Goal: Task Accomplishment & Management: Use online tool/utility

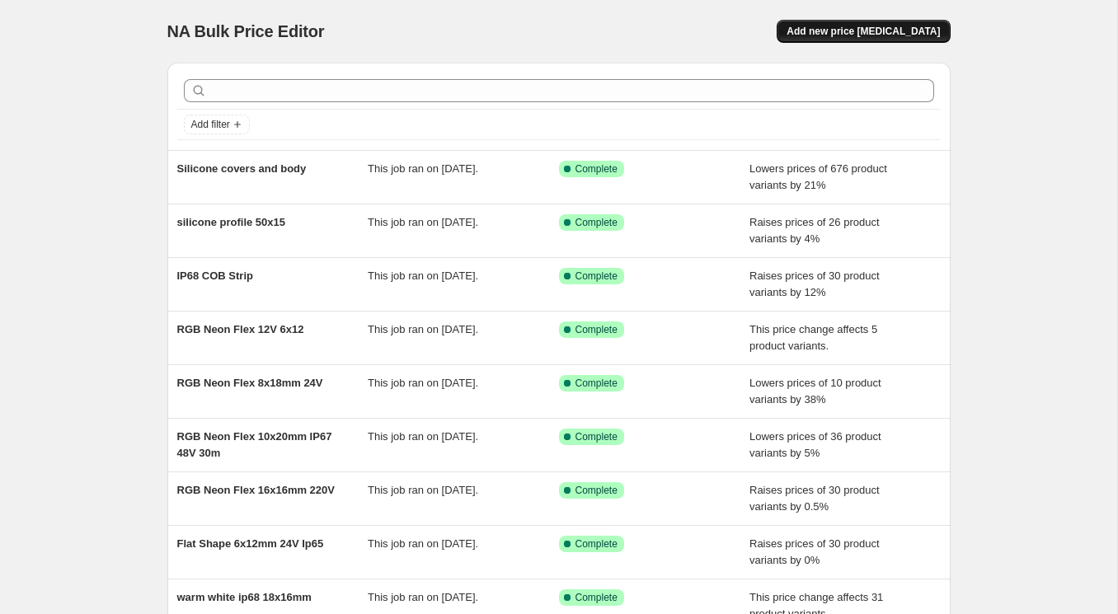
click at [881, 34] on span "Add new price [MEDICAL_DATA]" at bounding box center [863, 31] width 153 height 13
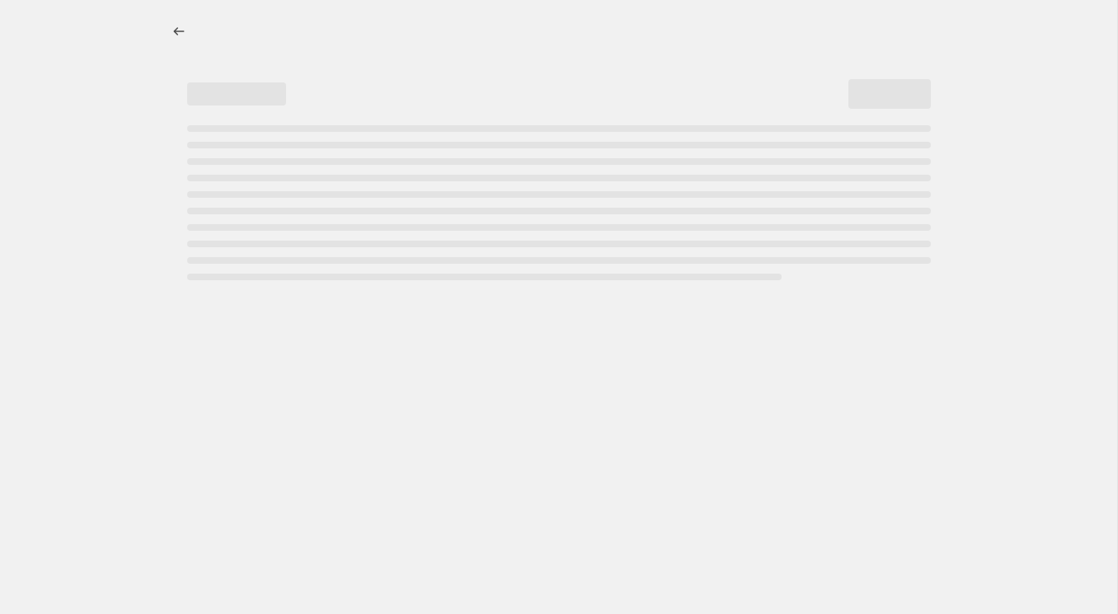
select select "percentage"
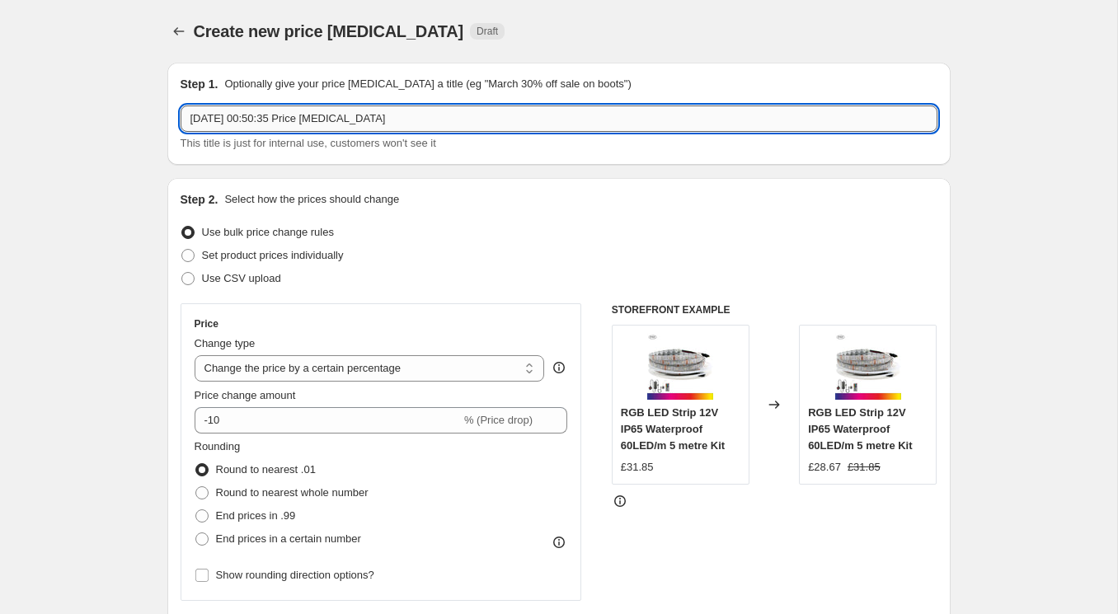
click at [276, 121] on input "[DATE] 00:50:35 Price [MEDICAL_DATA]" at bounding box center [559, 119] width 757 height 26
type input "I"
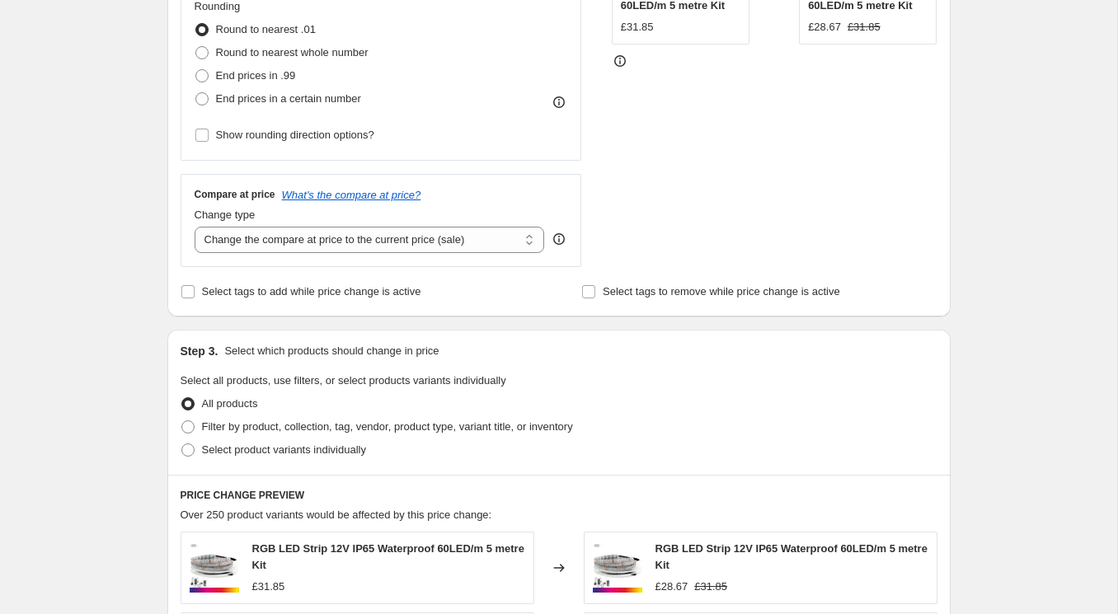
scroll to position [512, 0]
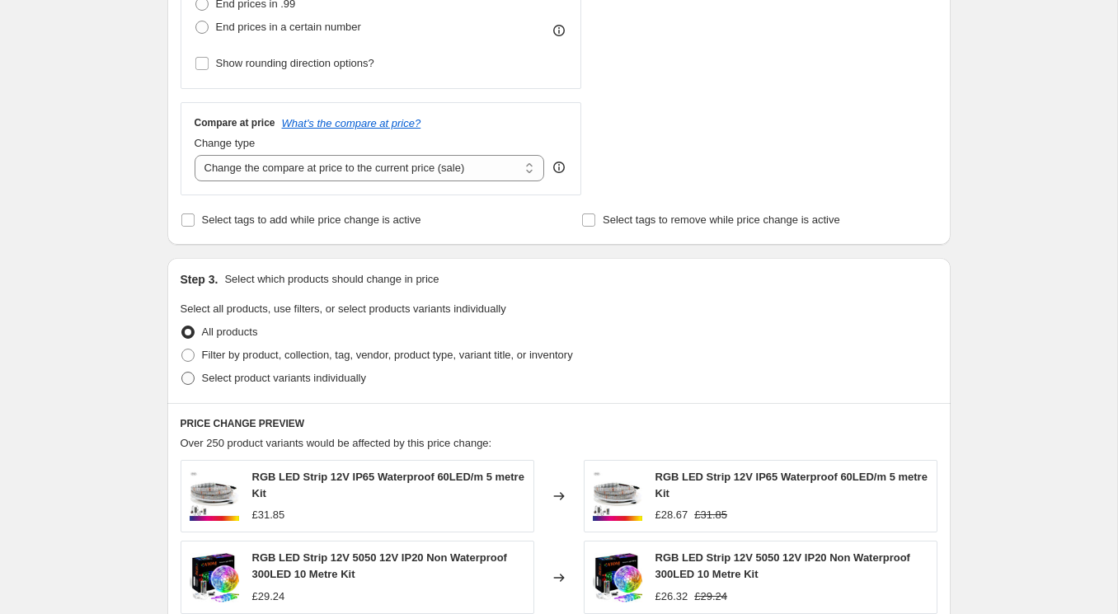
type input "6x12 IP67 Neon Flex"
click at [186, 377] on span at bounding box center [187, 378] width 13 height 13
click at [182, 373] on input "Select product variants individually" at bounding box center [181, 372] width 1 height 1
radio input "true"
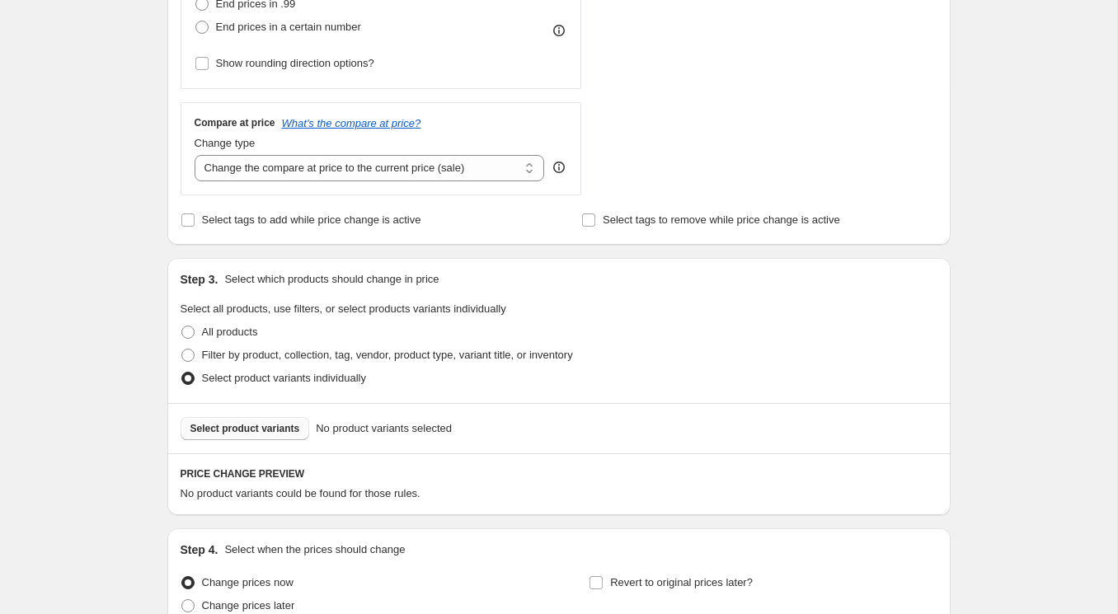
click at [284, 429] on span "Select product variants" at bounding box center [245, 428] width 110 height 13
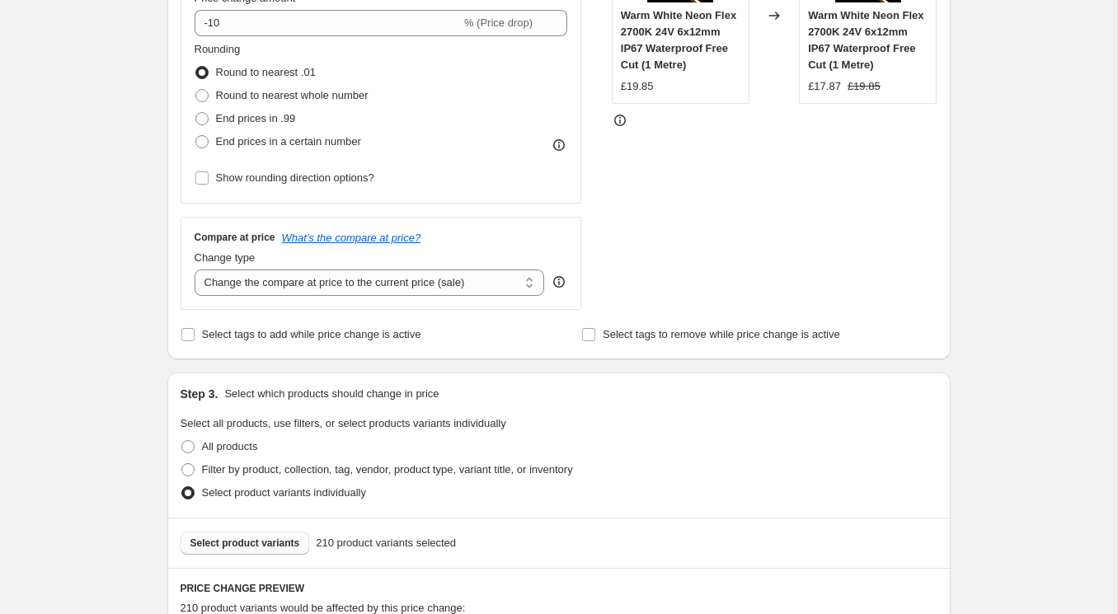
scroll to position [400, 0]
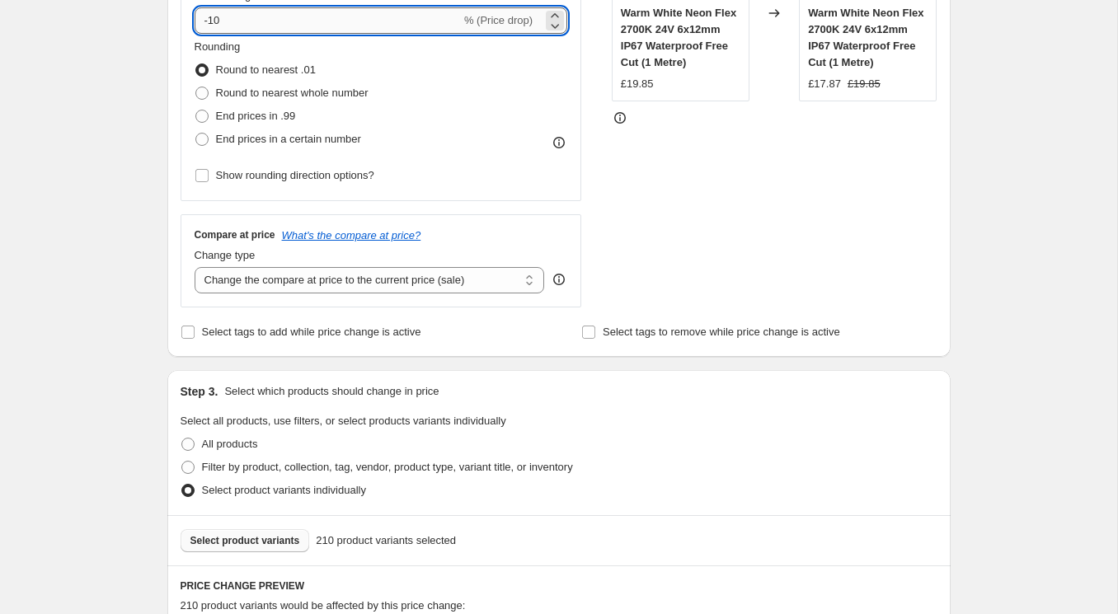
click at [258, 30] on input "-10" at bounding box center [328, 20] width 266 height 26
type input "-1"
click at [309, 24] on input "-1" at bounding box center [328, 20] width 266 height 26
type input "-2"
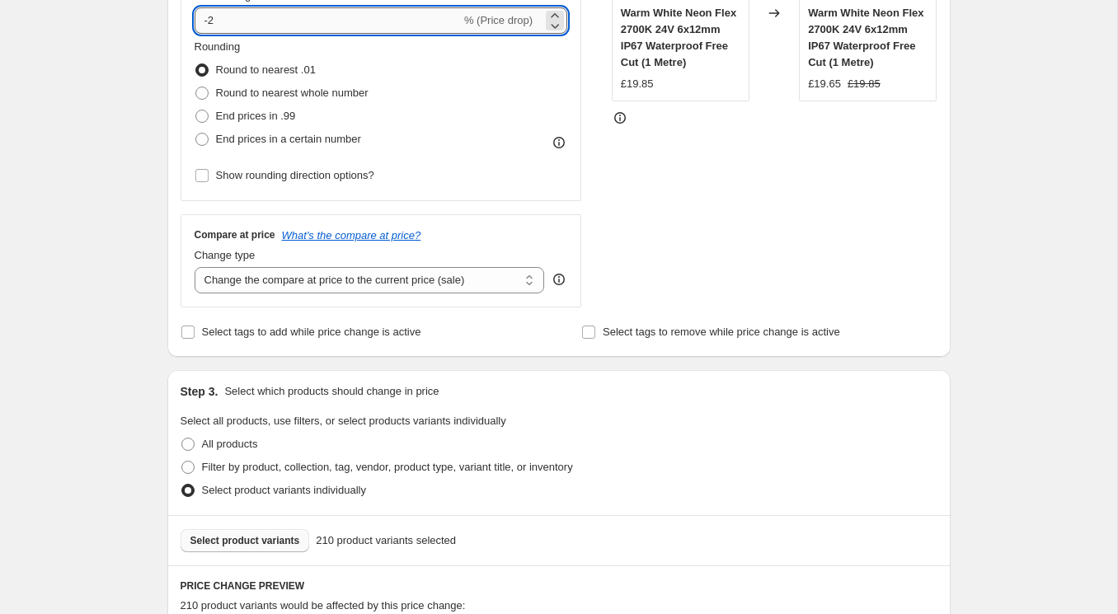
type input "-2"
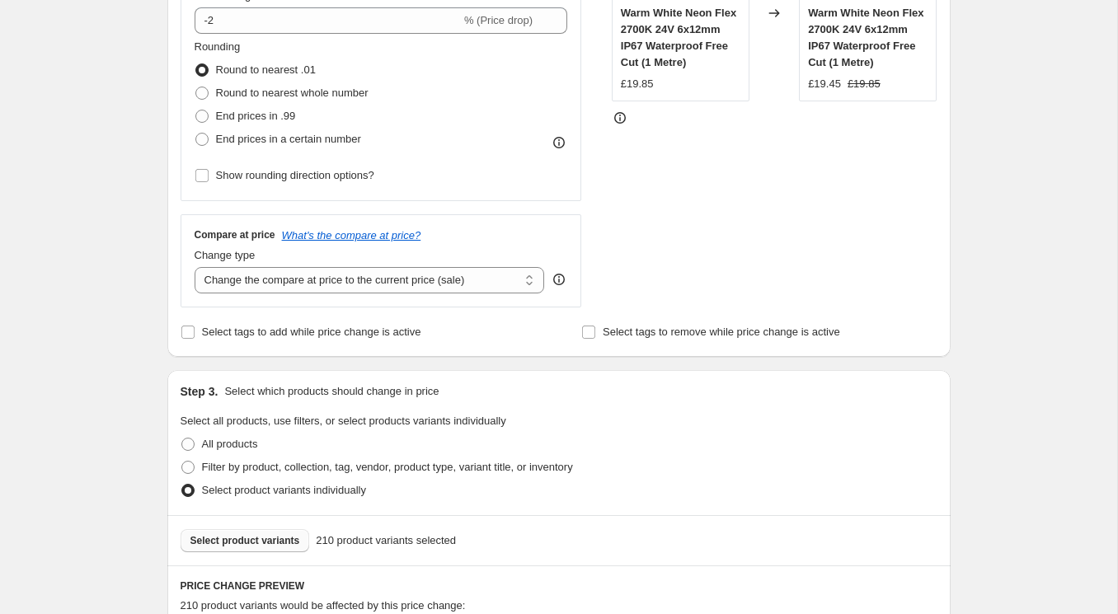
scroll to position [1111, 0]
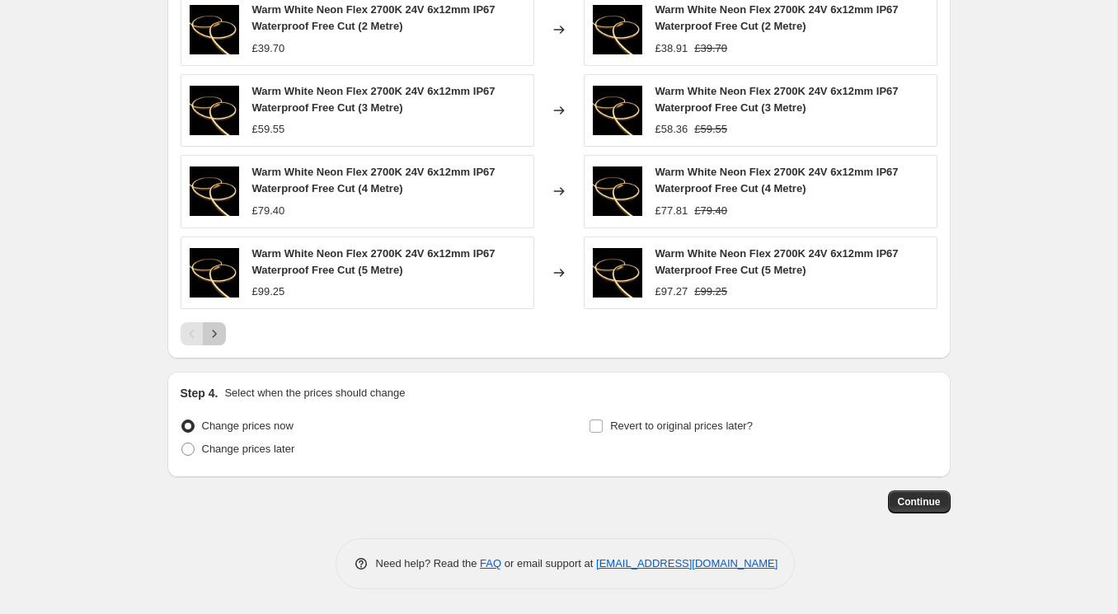
click at [215, 331] on icon "Next" at bounding box center [214, 334] width 16 height 16
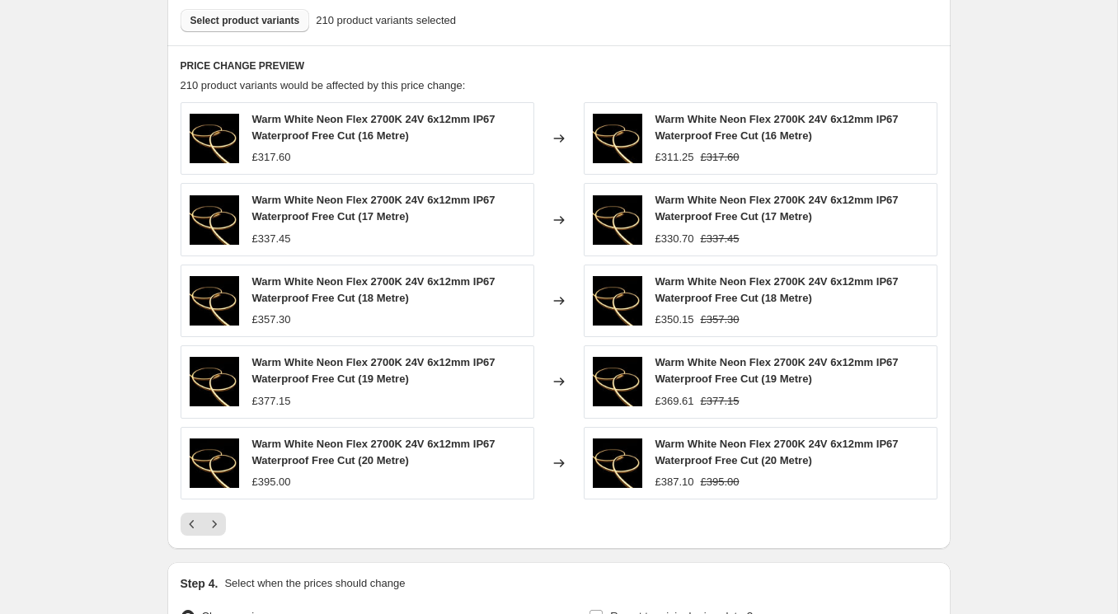
scroll to position [919, 0]
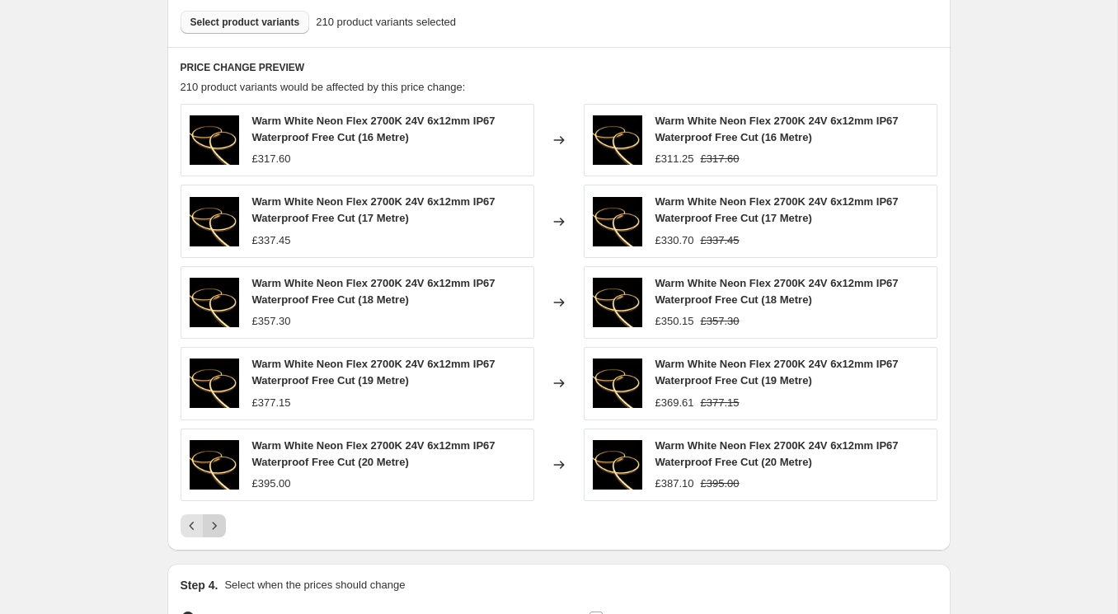
click at [214, 525] on icon "Next" at bounding box center [214, 526] width 16 height 16
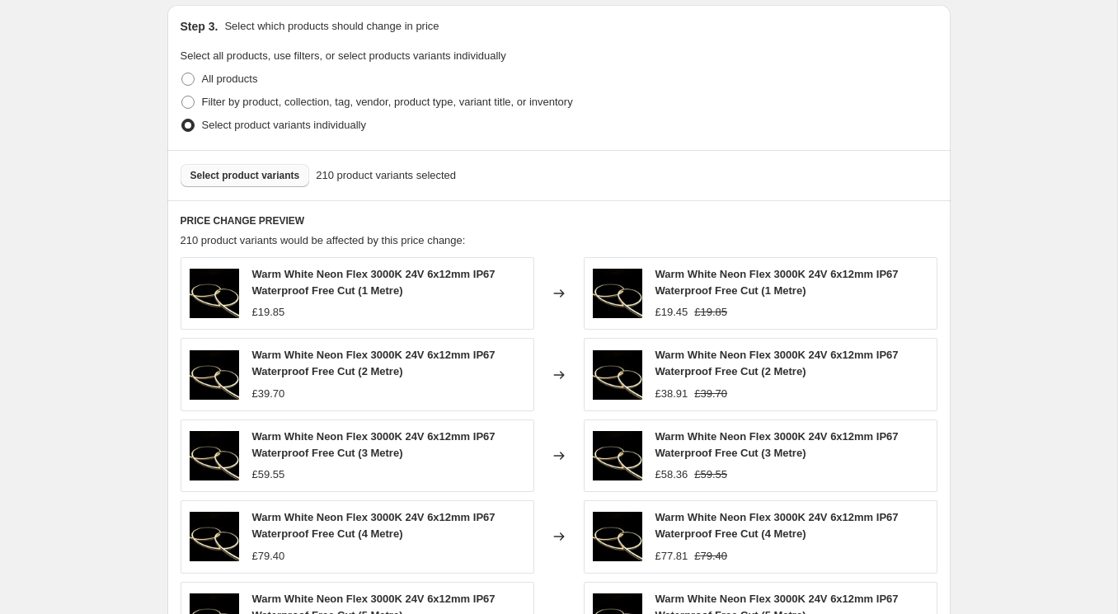
scroll to position [769, 0]
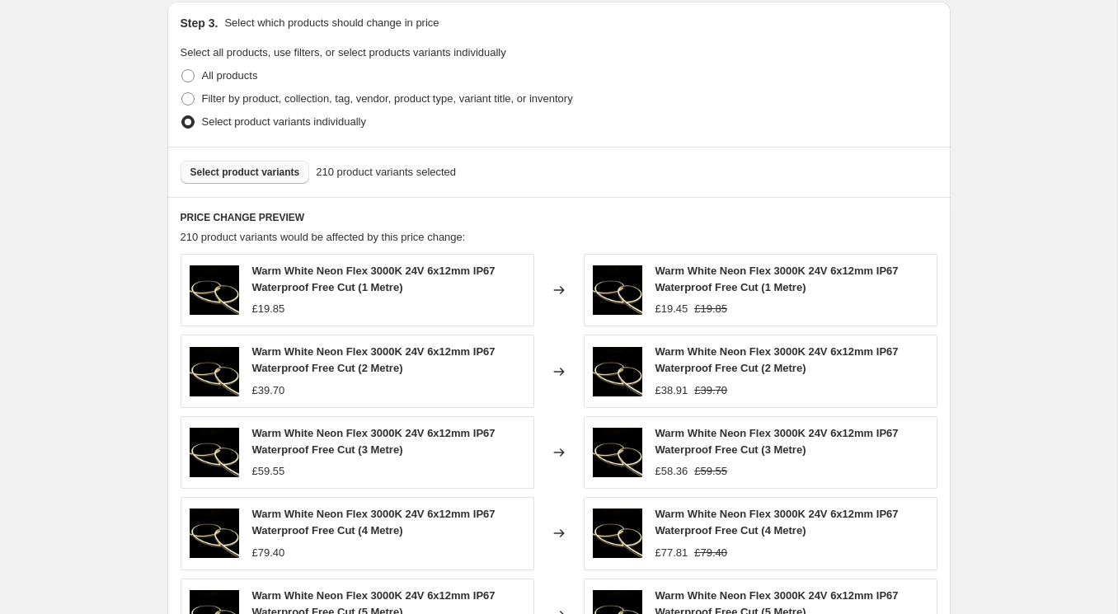
click at [282, 180] on button "Select product variants" at bounding box center [245, 172] width 129 height 23
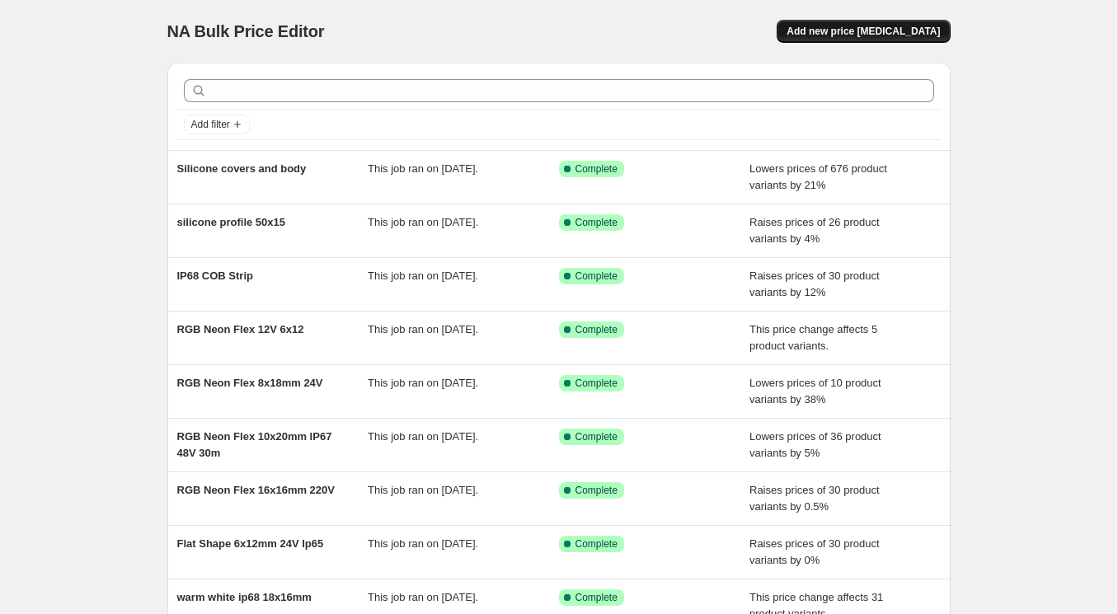
click at [864, 26] on span "Add new price [MEDICAL_DATA]" at bounding box center [863, 31] width 153 height 13
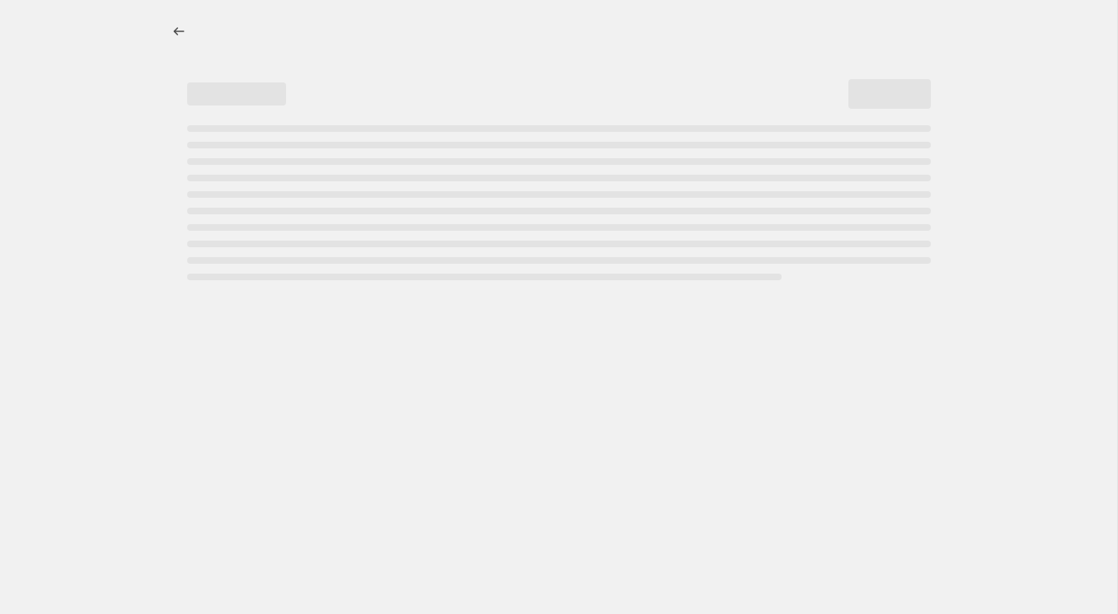
select select "percentage"
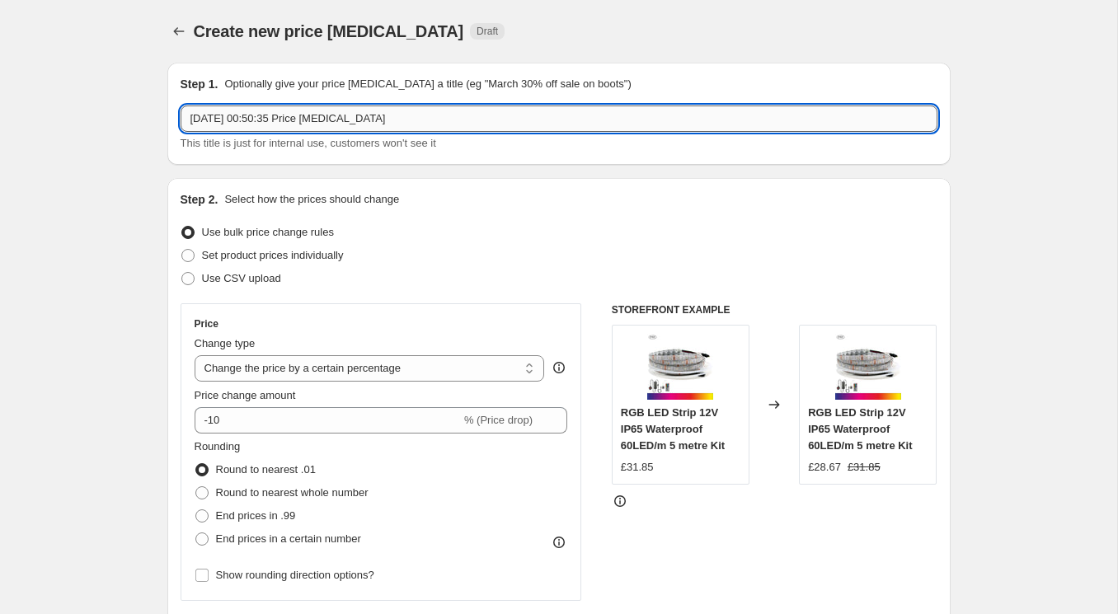
click at [364, 107] on input "[DATE] 00:50:35 Price [MEDICAL_DATA]" at bounding box center [559, 119] width 757 height 26
type input "IP67 & IP68 Neon Flex 10x20mm"
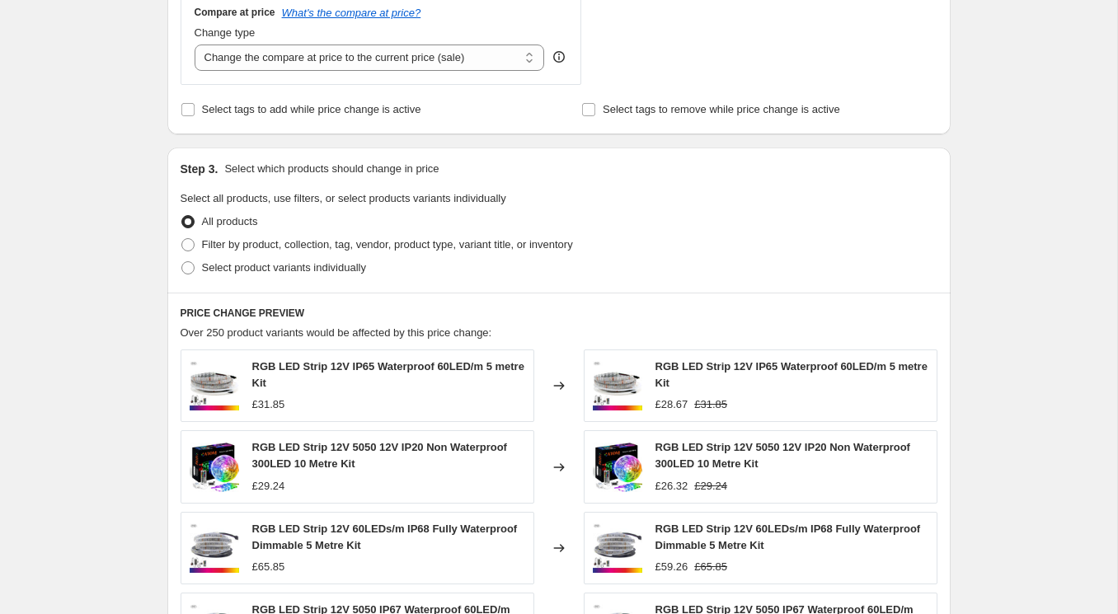
scroll to position [618, 0]
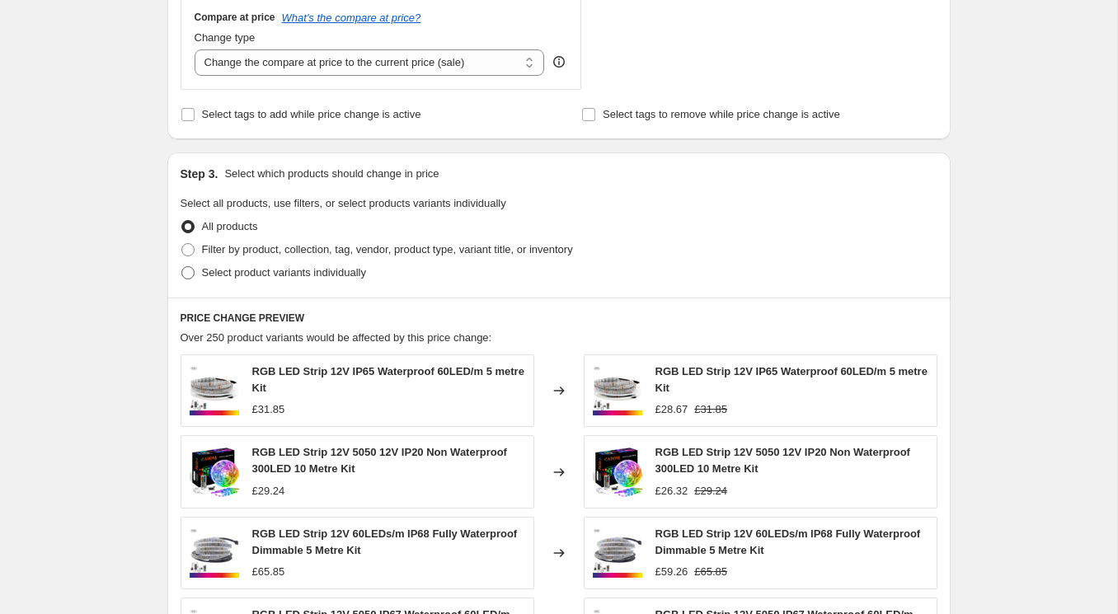
click at [318, 268] on span "Select product variants individually" at bounding box center [284, 272] width 164 height 12
click at [182, 267] on input "Select product variants individually" at bounding box center [181, 266] width 1 height 1
radio input "true"
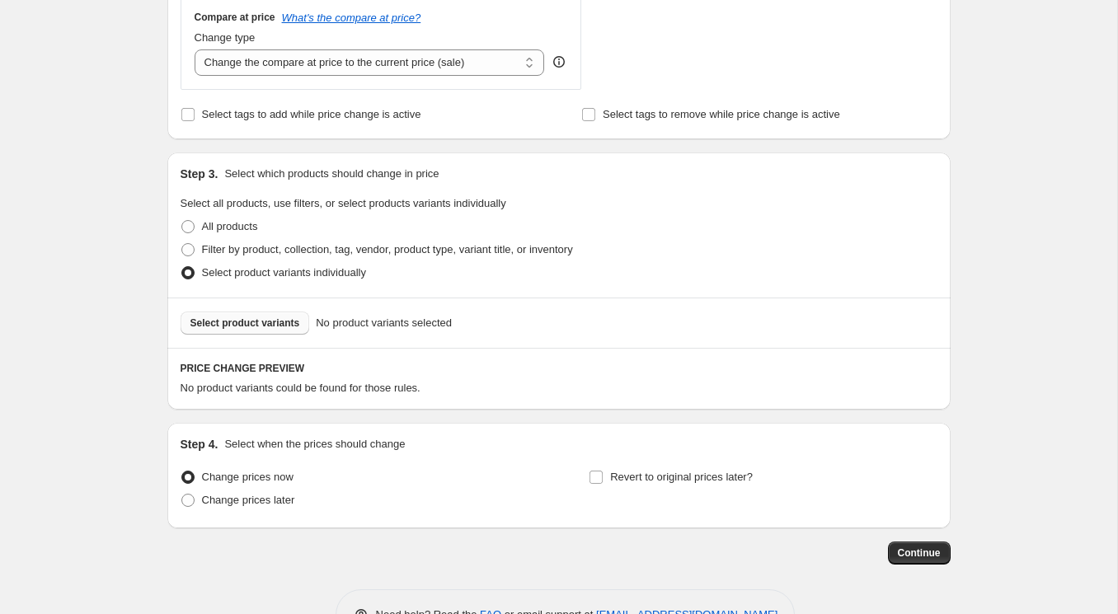
click at [274, 328] on span "Select product variants" at bounding box center [245, 323] width 110 height 13
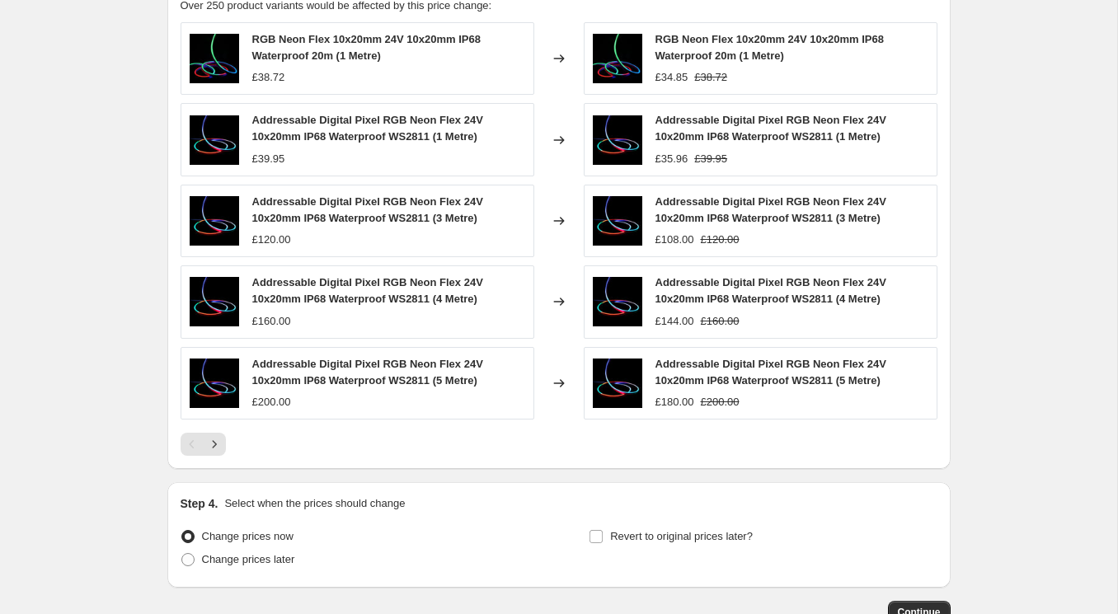
scroll to position [1017, 0]
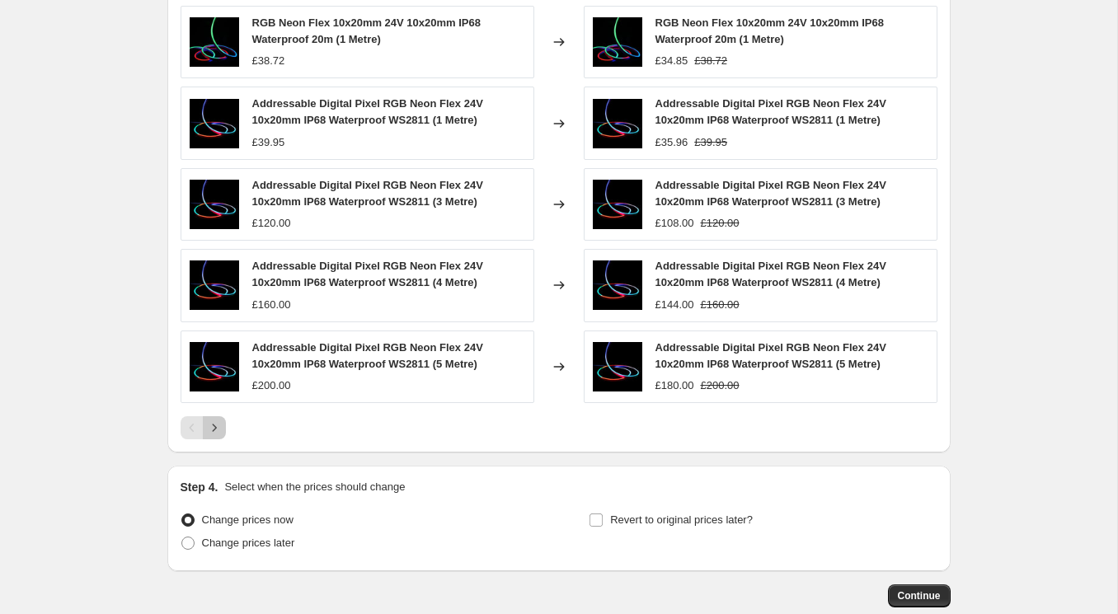
click at [214, 427] on icon "Next" at bounding box center [214, 427] width 4 height 7
click at [218, 425] on icon "Next" at bounding box center [214, 428] width 16 height 16
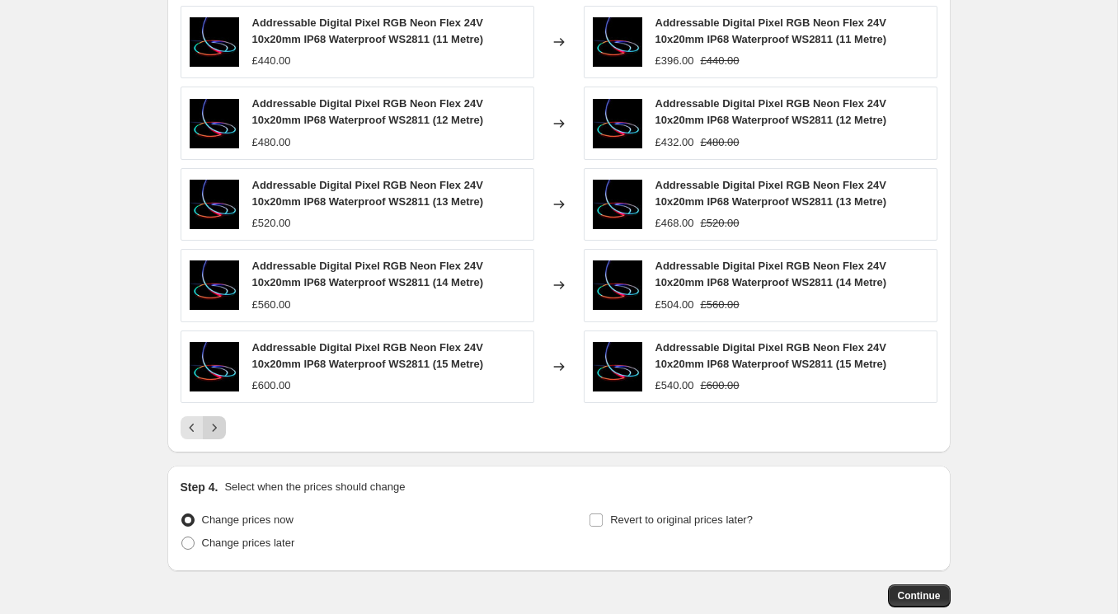
click at [218, 425] on icon "Next" at bounding box center [214, 428] width 16 height 16
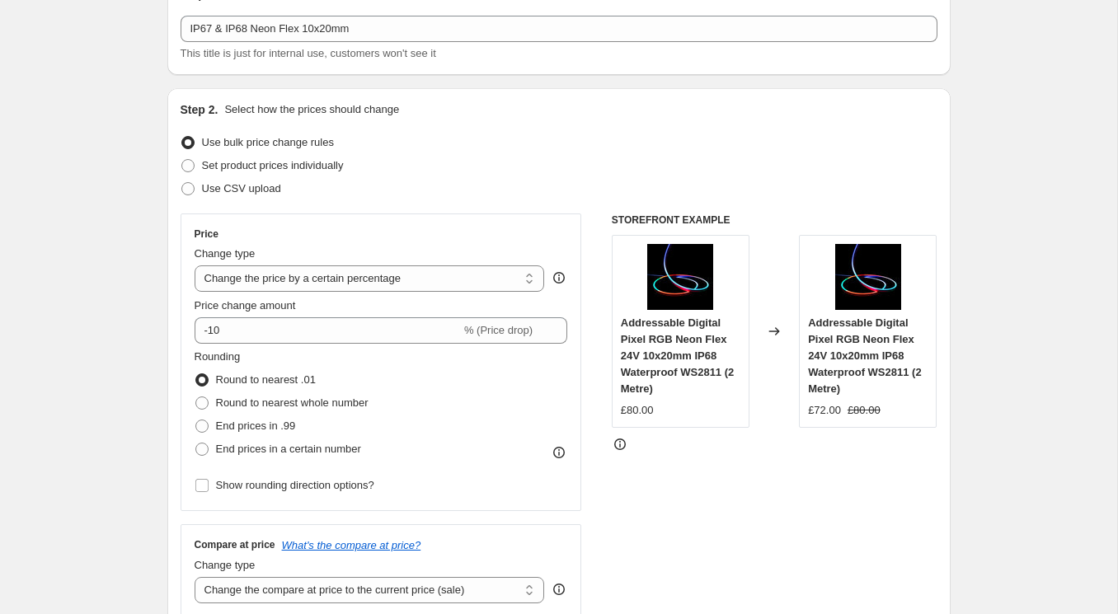
scroll to position [0, 0]
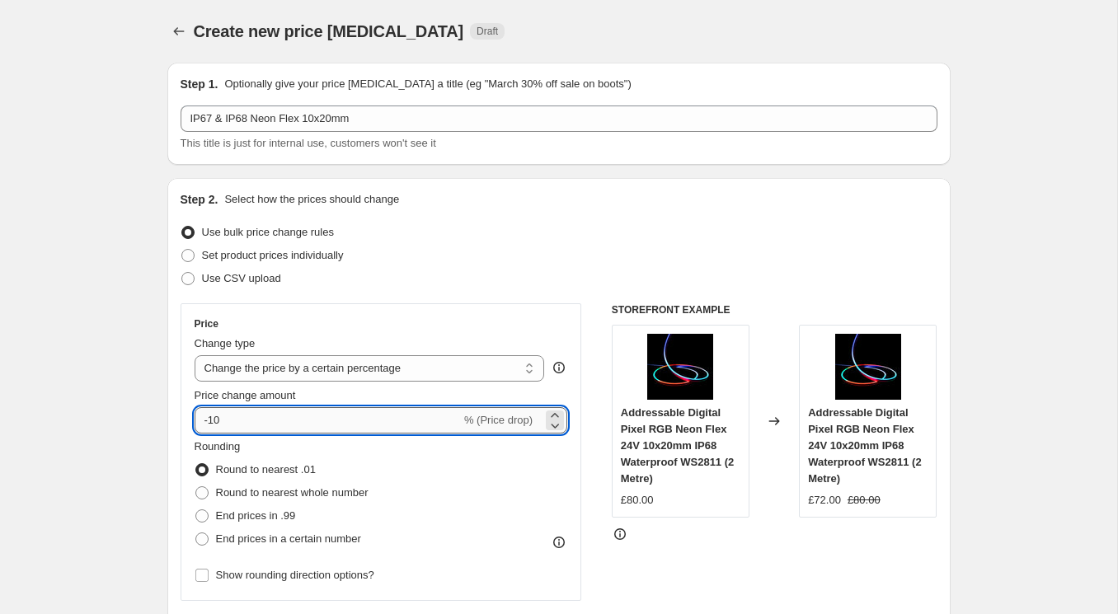
click at [248, 421] on input "-10" at bounding box center [328, 420] width 266 height 26
type input "-1"
type input "-5"
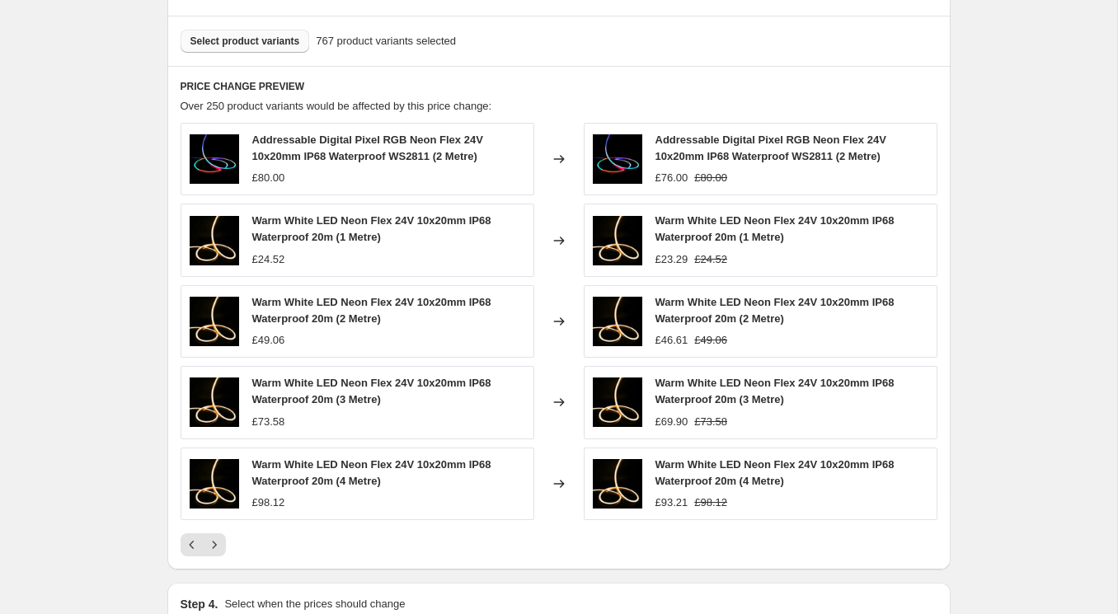
scroll to position [901, 0]
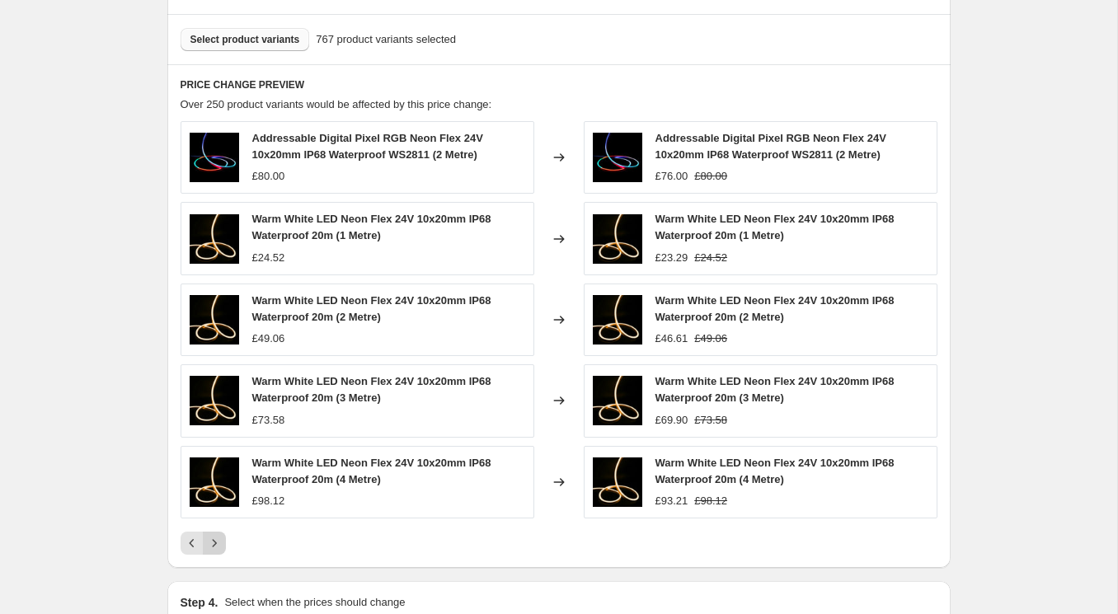
click at [211, 548] on icon "Next" at bounding box center [214, 543] width 16 height 16
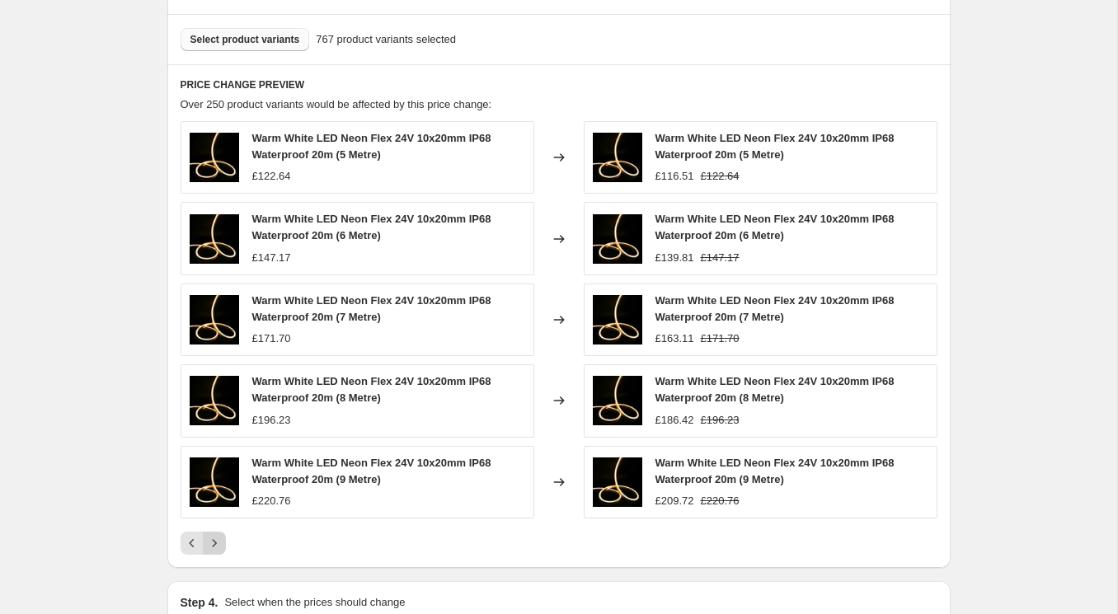
click at [216, 536] on icon "Next" at bounding box center [214, 543] width 16 height 16
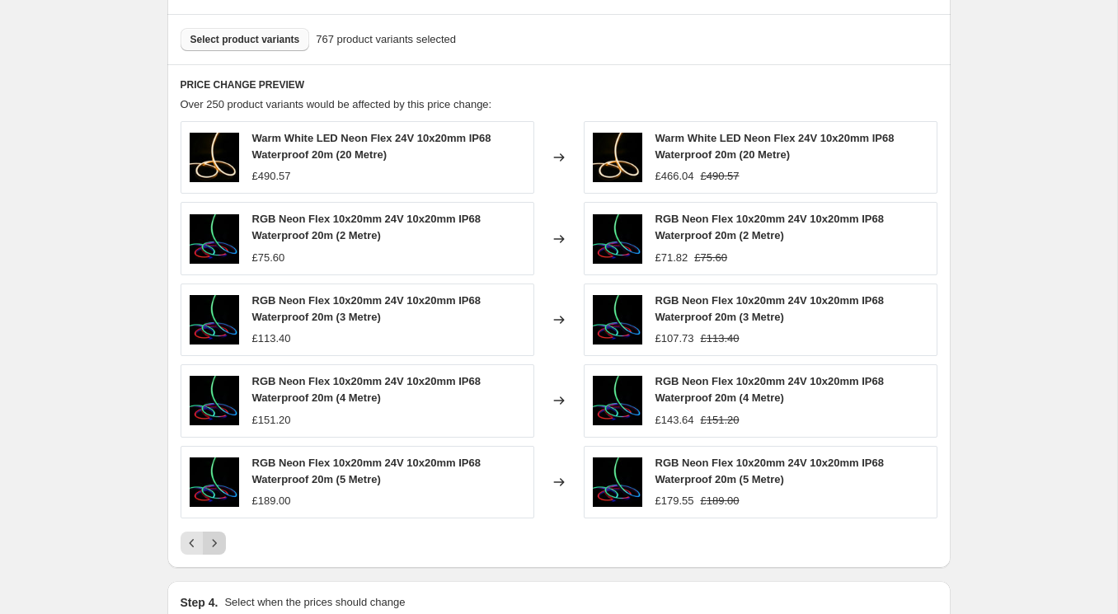
click at [216, 536] on icon "Next" at bounding box center [214, 543] width 16 height 16
click at [218, 535] on icon "Next" at bounding box center [214, 543] width 16 height 16
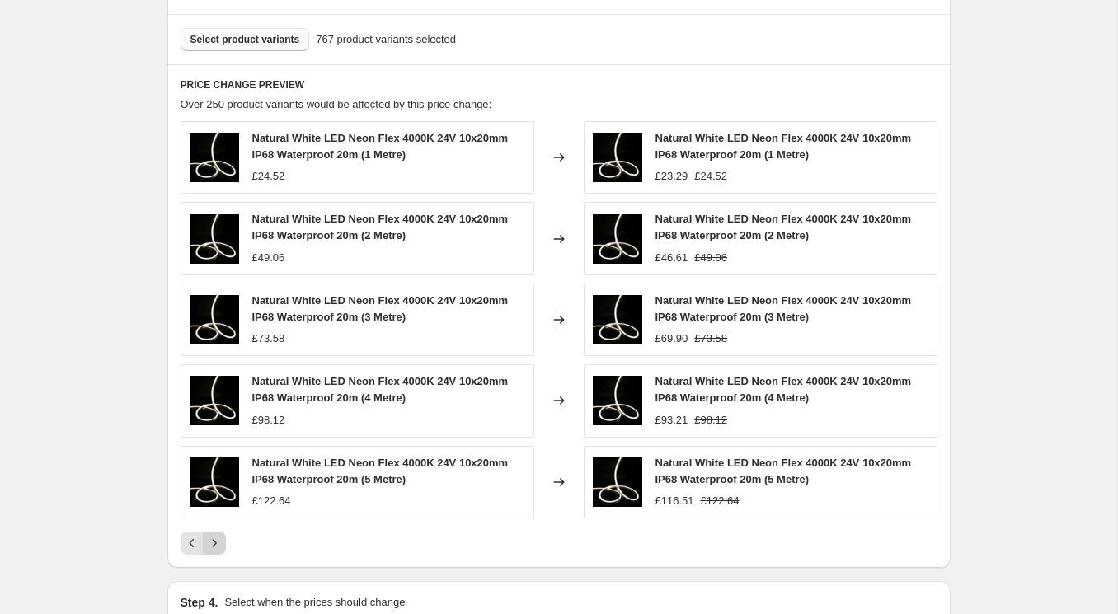
click at [214, 540] on icon "Next" at bounding box center [214, 543] width 16 height 16
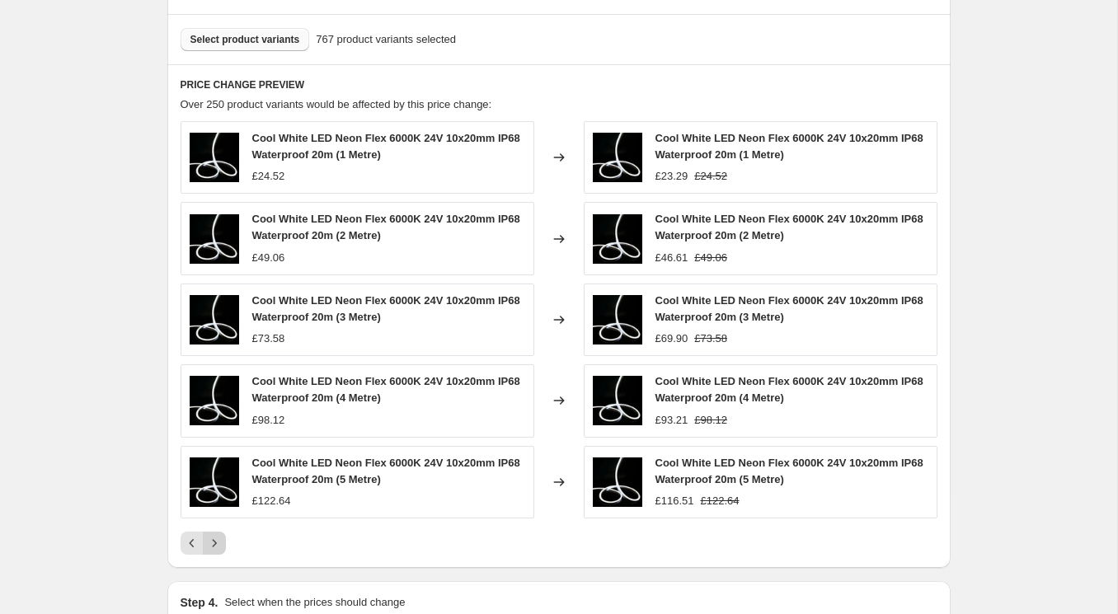
click at [215, 540] on icon "Next" at bounding box center [214, 543] width 16 height 16
click at [215, 538] on icon "Next" at bounding box center [214, 543] width 16 height 16
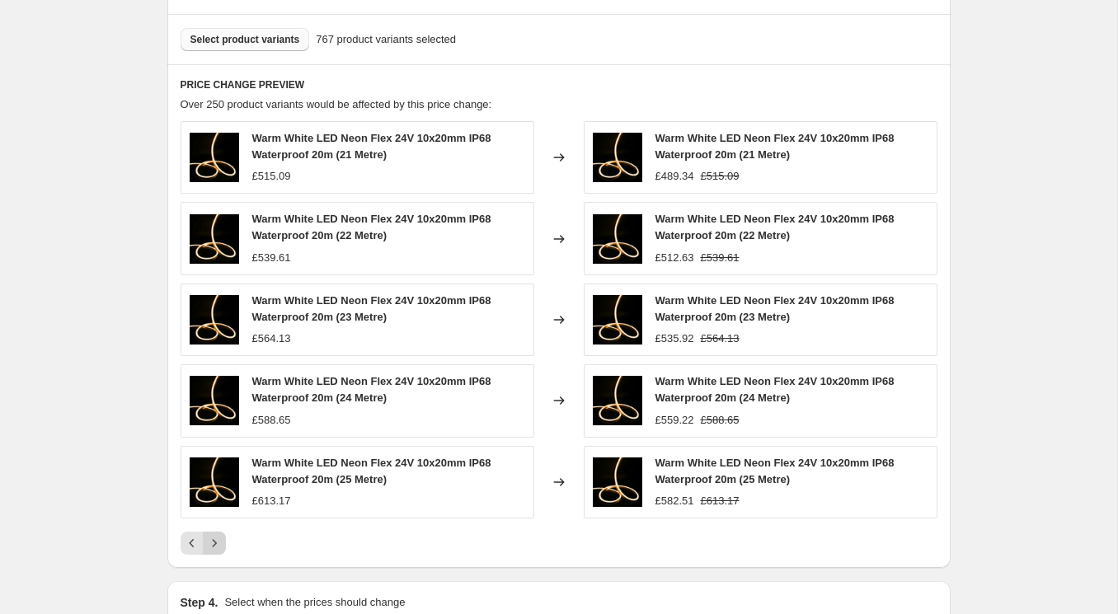
click at [215, 536] on icon "Next" at bounding box center [214, 543] width 16 height 16
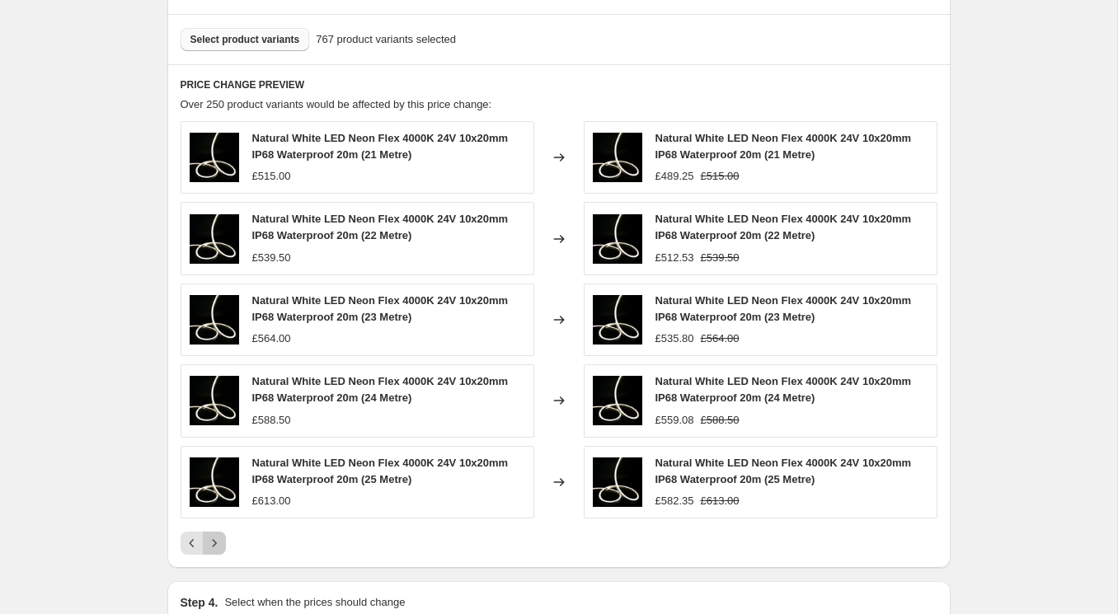
click at [215, 536] on icon "Next" at bounding box center [214, 543] width 16 height 16
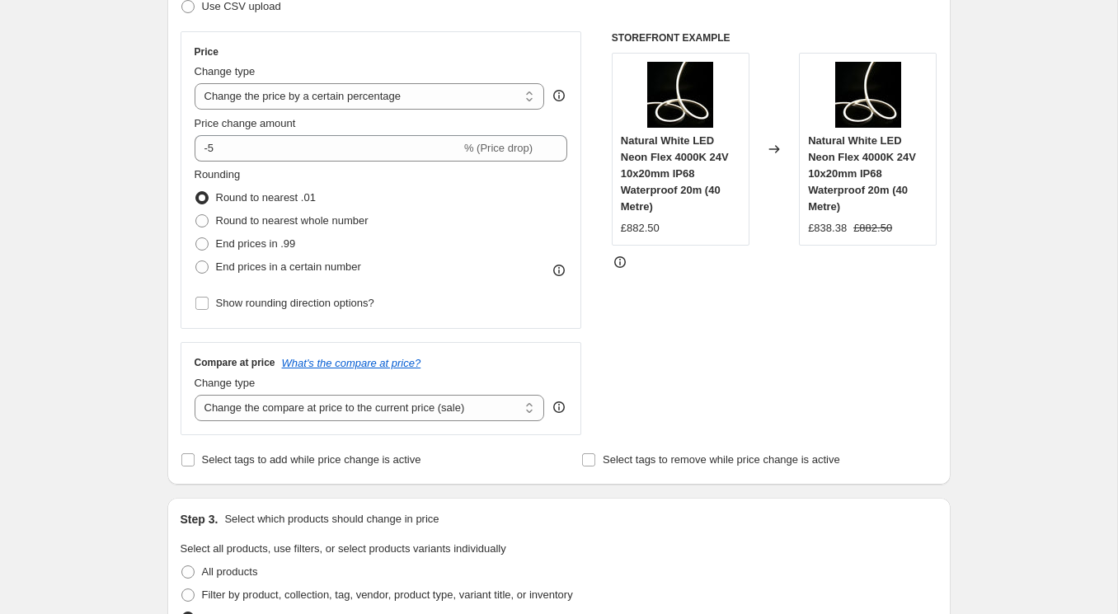
scroll to position [212, 0]
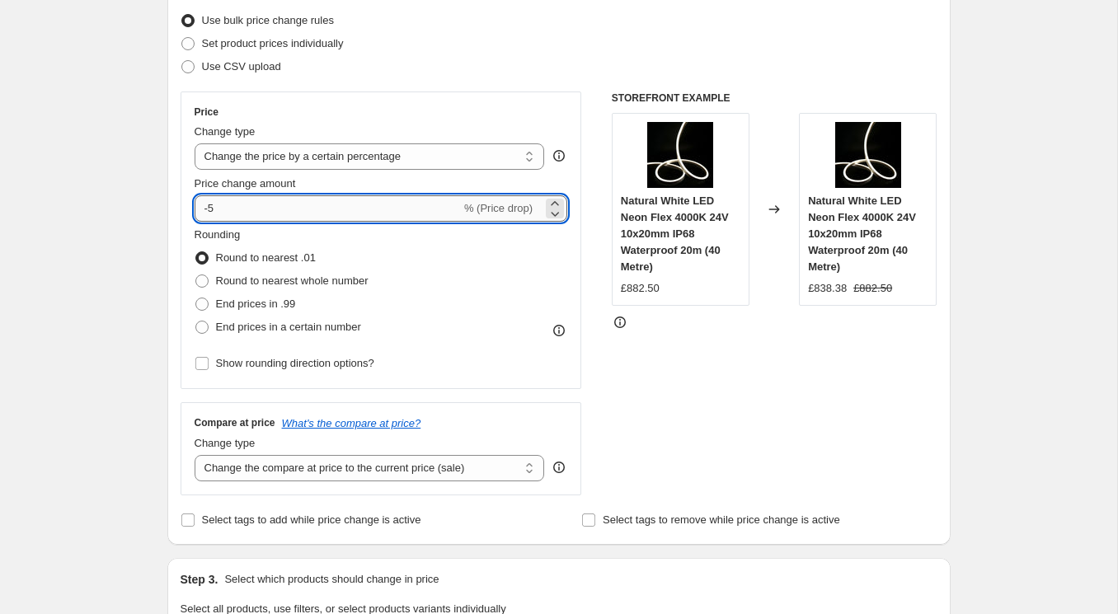
click at [242, 216] on input "-5" at bounding box center [328, 208] width 266 height 26
type input "-3"
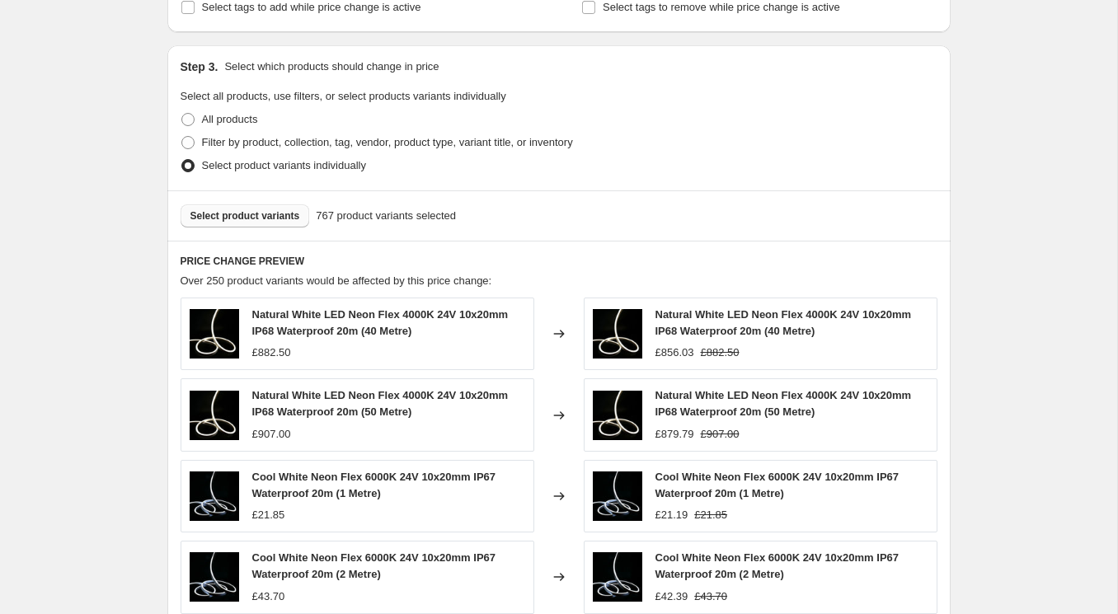
scroll to position [660, 0]
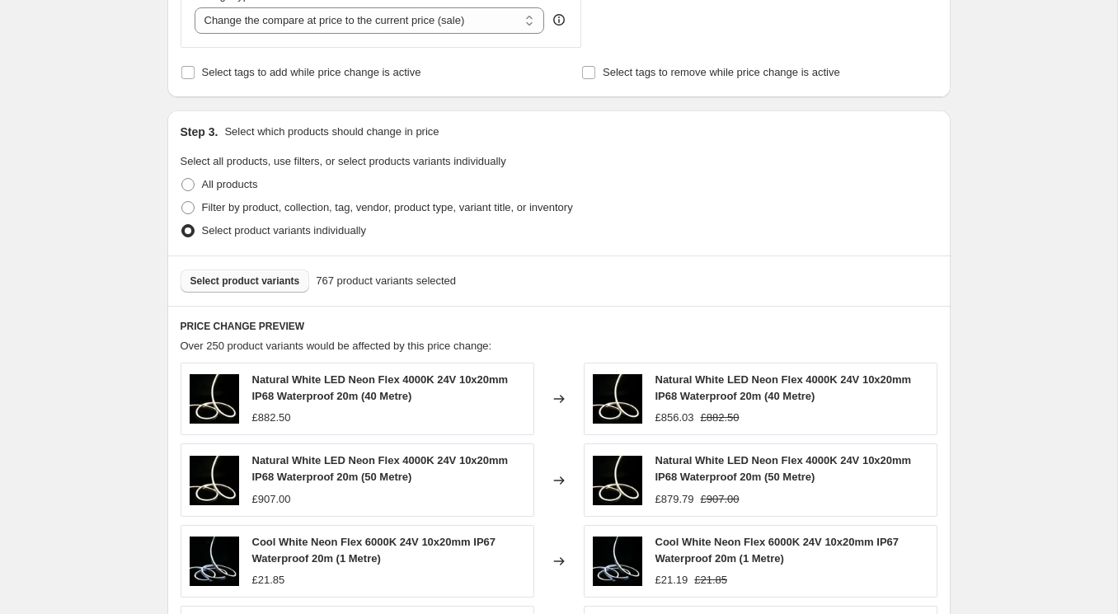
click at [862, 369] on div "Natural White LED Neon Flex 4000K 24V 10x20mm IP68 Waterproof 20m (40 Metre) £8…" at bounding box center [761, 399] width 354 height 73
